Goal: Navigation & Orientation: Go to known website

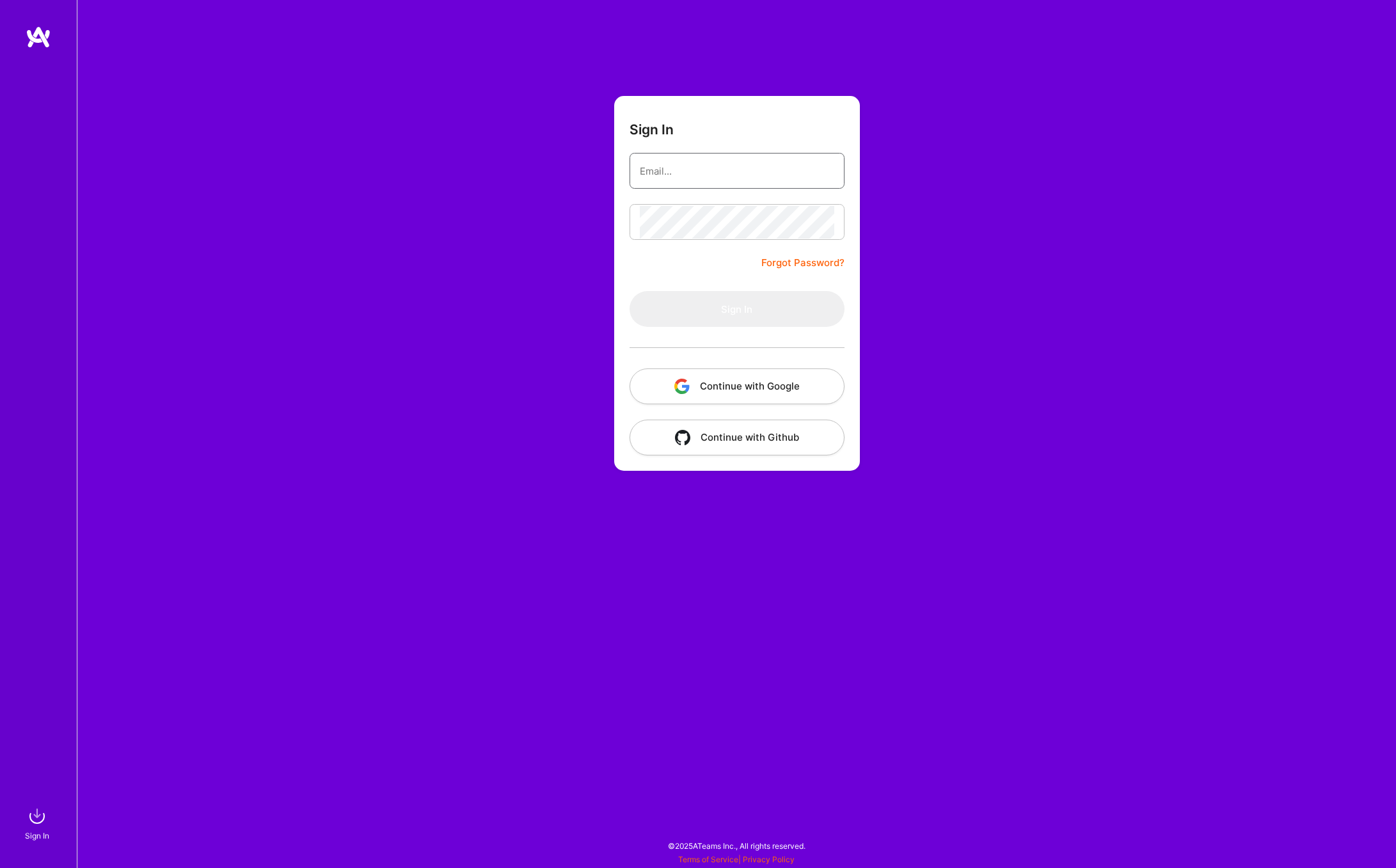
type input "[EMAIL_ADDRESS][DOMAIN_NAME]"
click at [760, 303] on button "Sign In" at bounding box center [736, 309] width 215 height 36
